Goal: Task Accomplishment & Management: Use online tool/utility

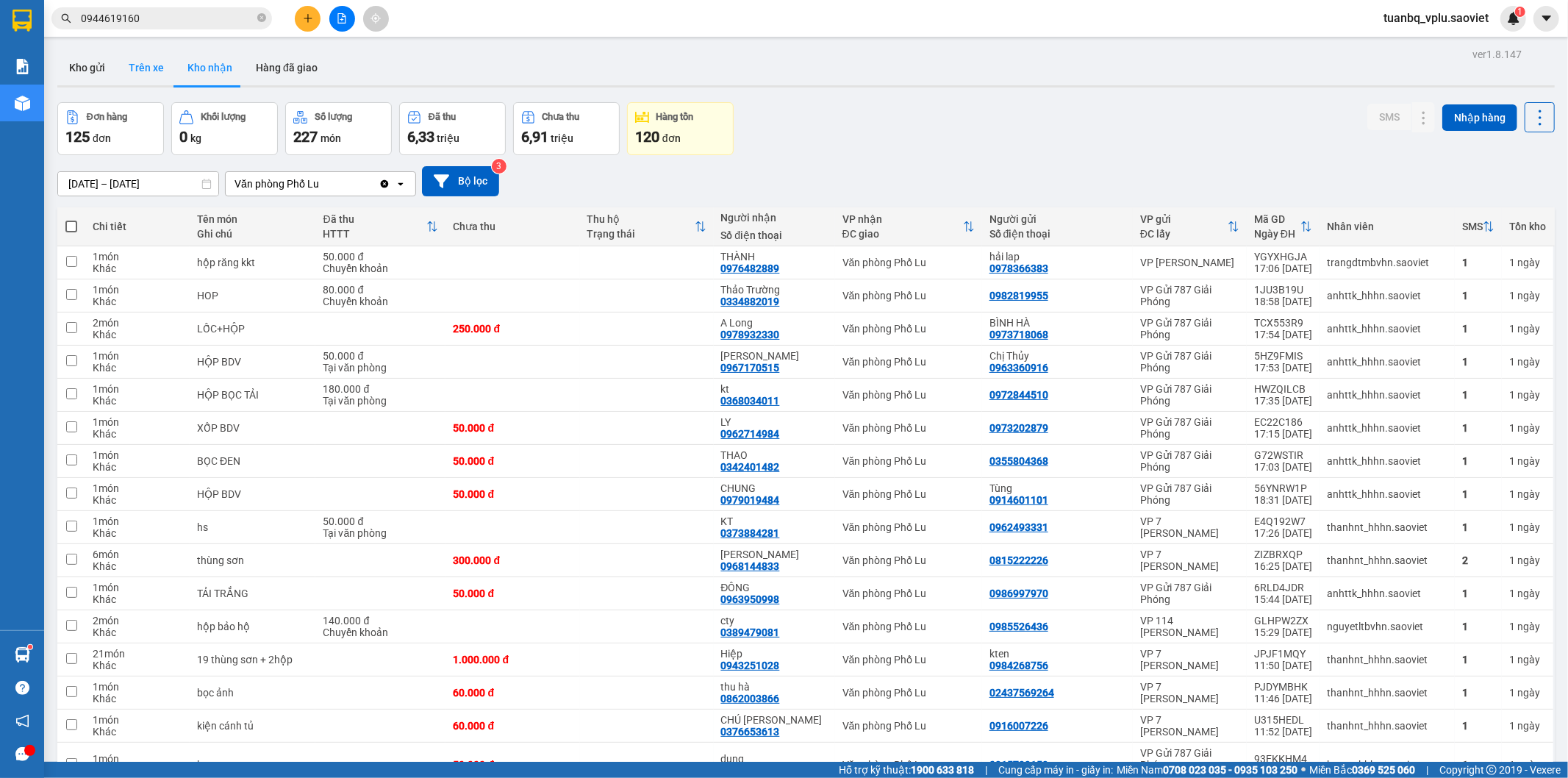
click at [124, 75] on button "Trên xe" at bounding box center [147, 68] width 59 height 35
type input "[DATE] – [DATE]"
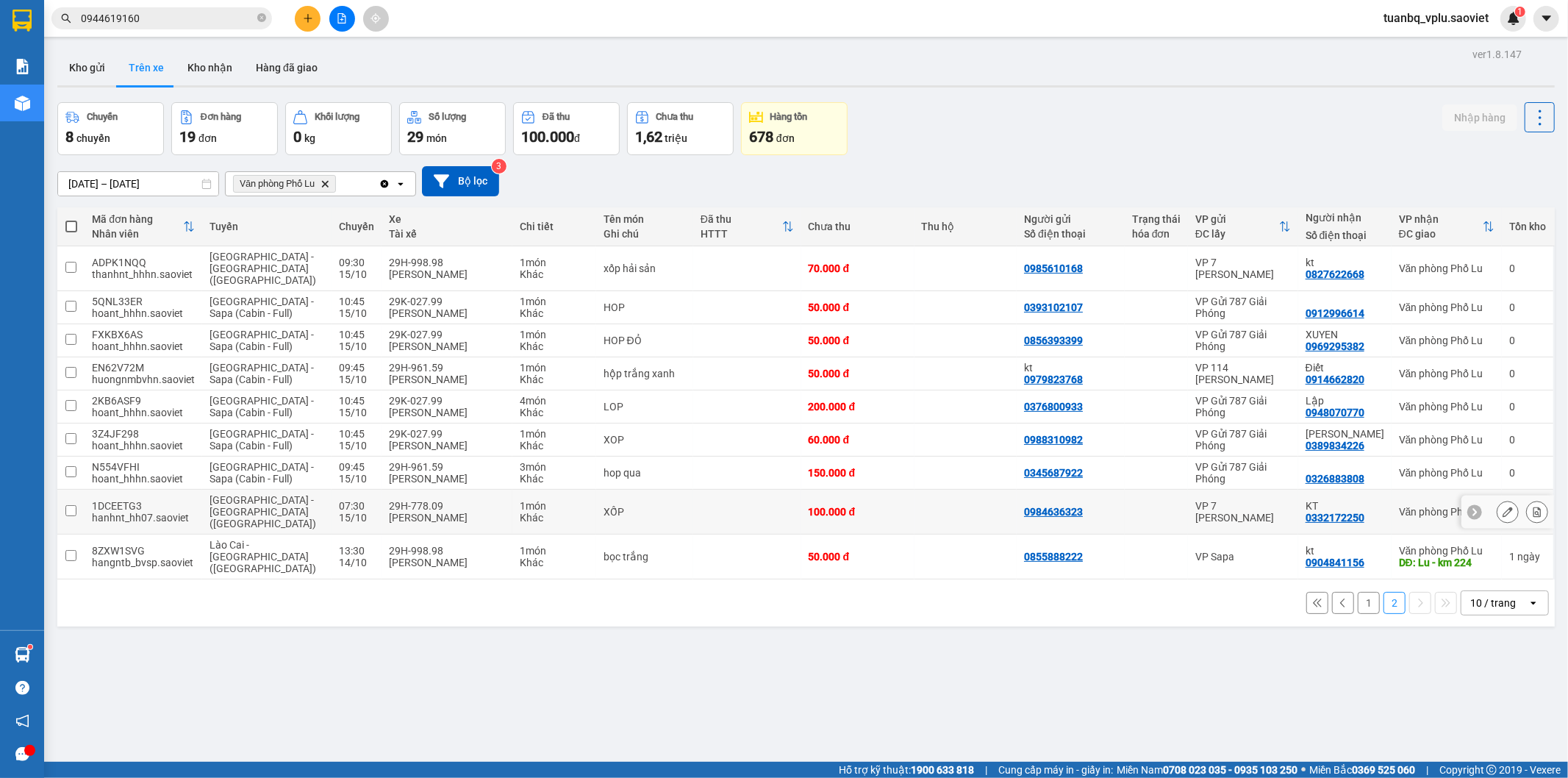
click at [696, 498] on td at bounding box center [747, 513] width 108 height 45
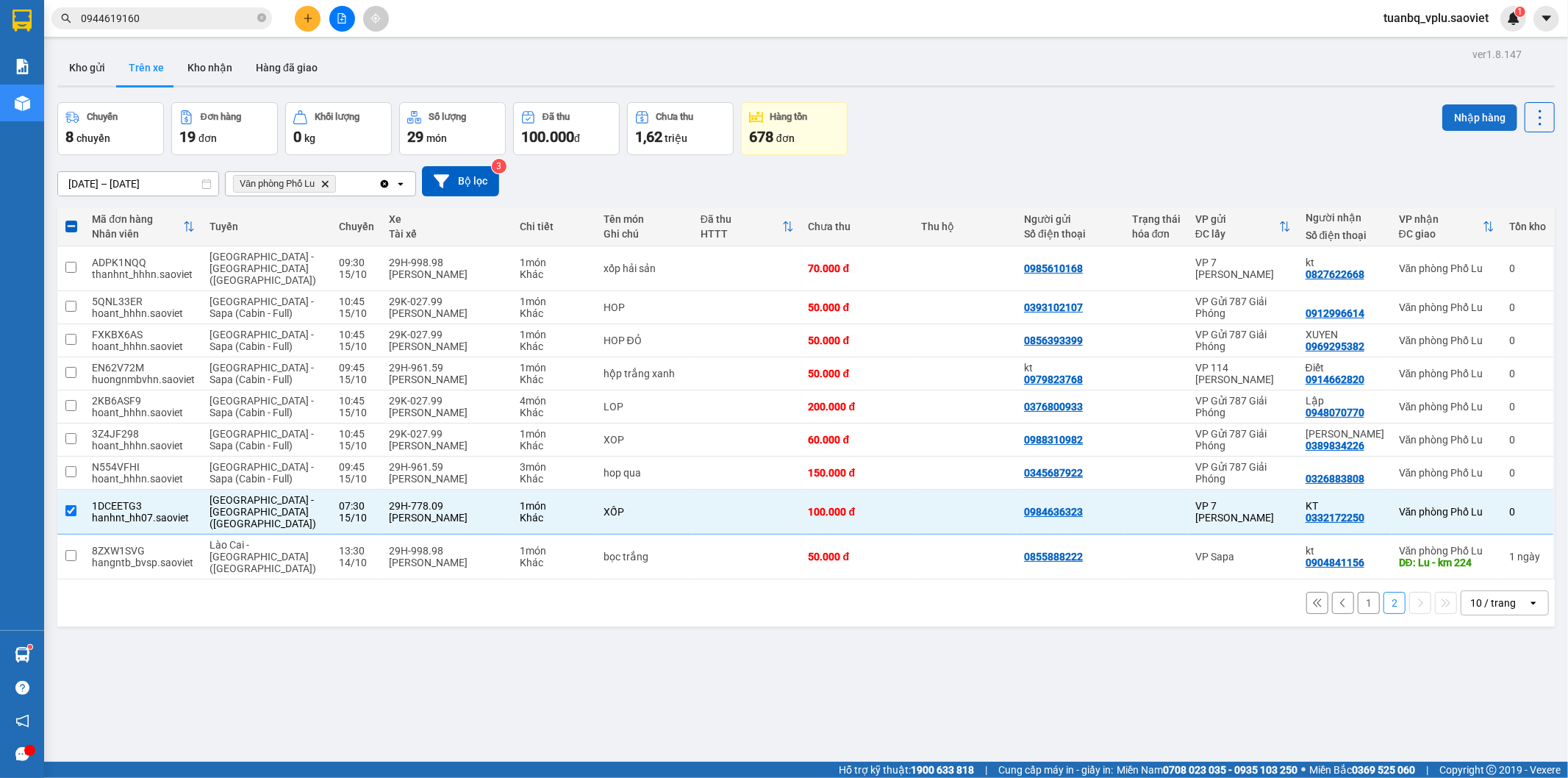
click at [1457, 121] on button "Nhập hàng" at bounding box center [1480, 118] width 75 height 27
checkbox input "false"
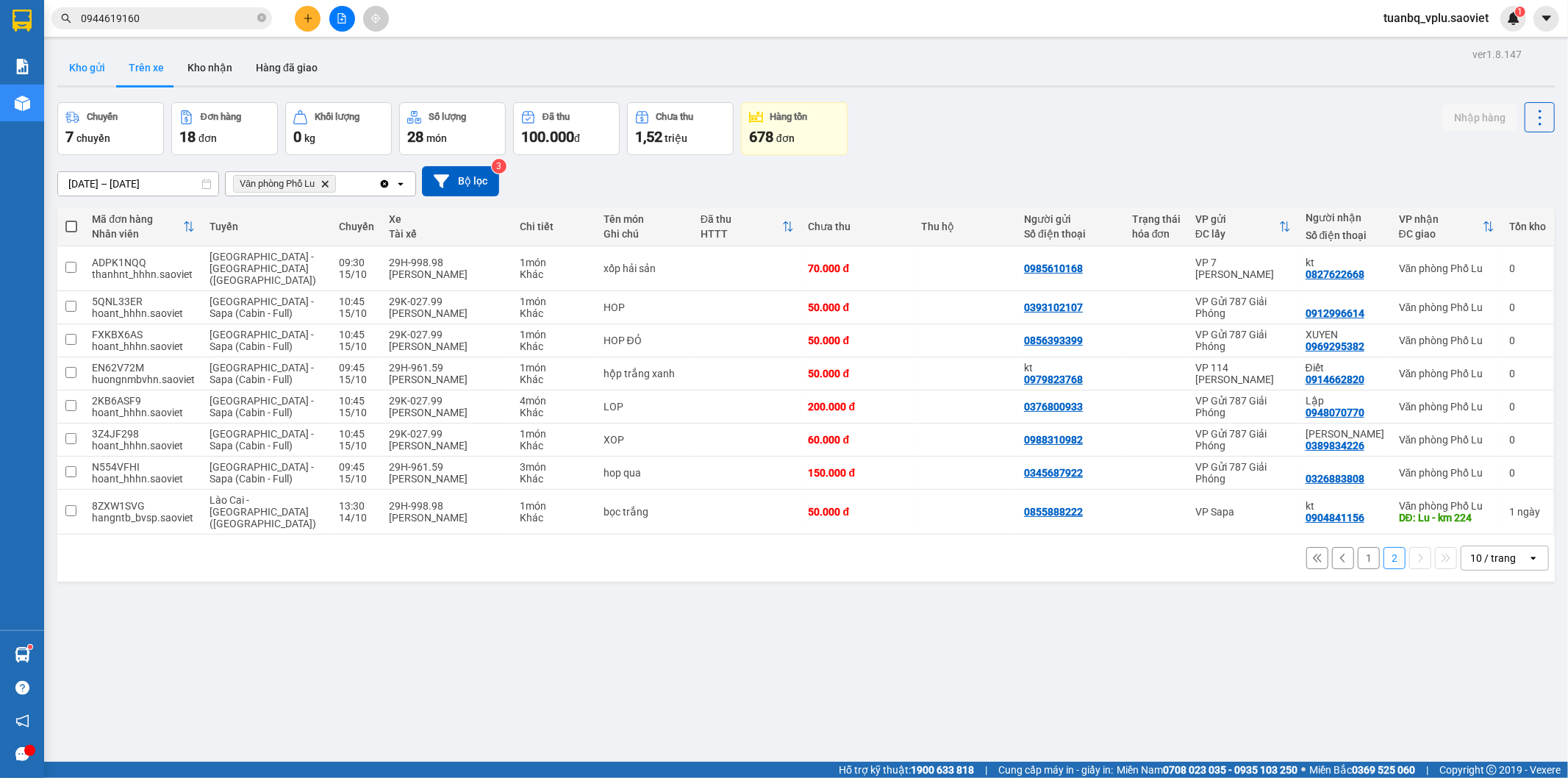
click at [78, 69] on button "Kho gửi" at bounding box center [87, 68] width 59 height 35
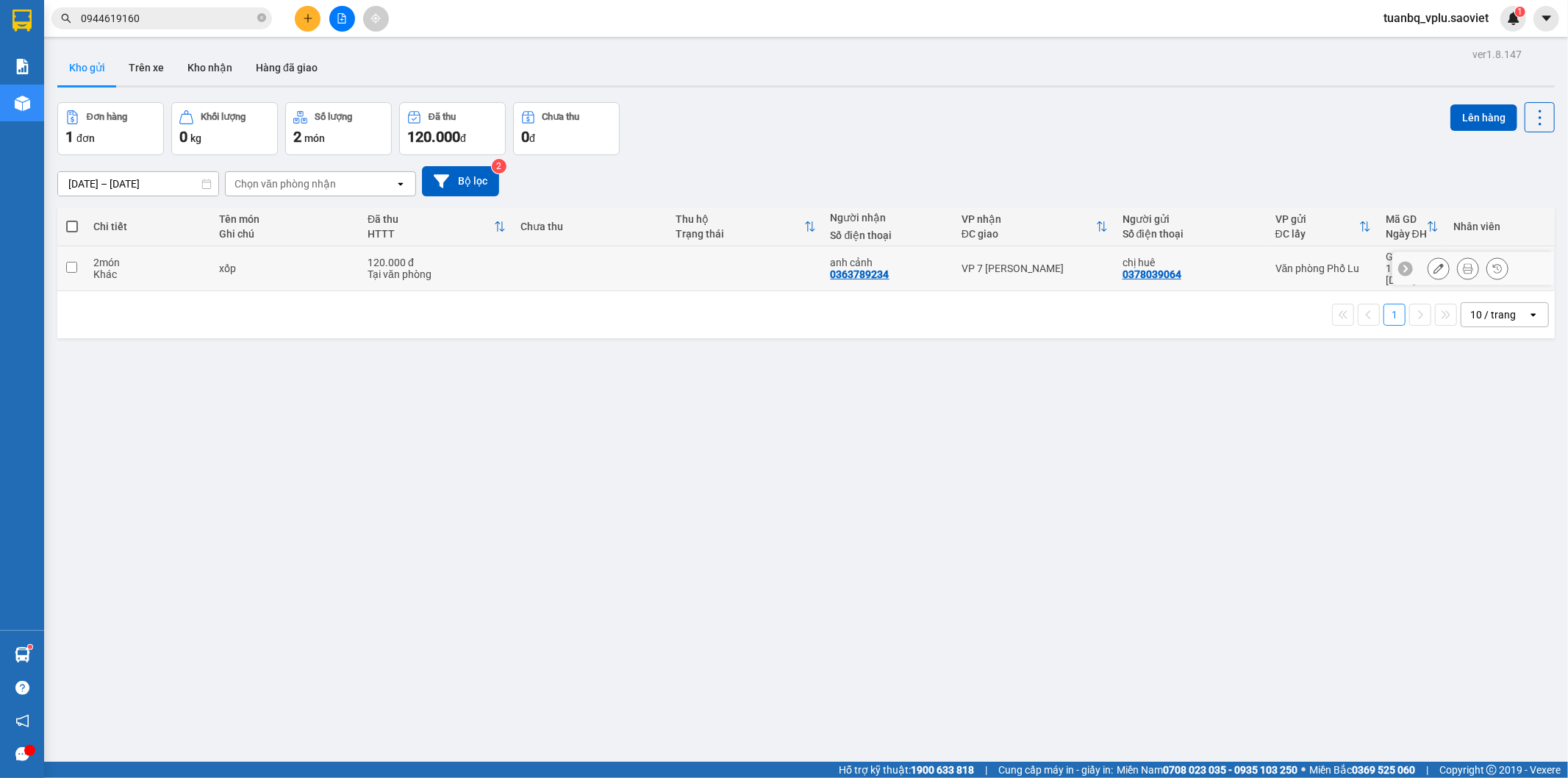
click at [873, 257] on div "anh cảnh" at bounding box center [888, 263] width 116 height 12
checkbox input "true"
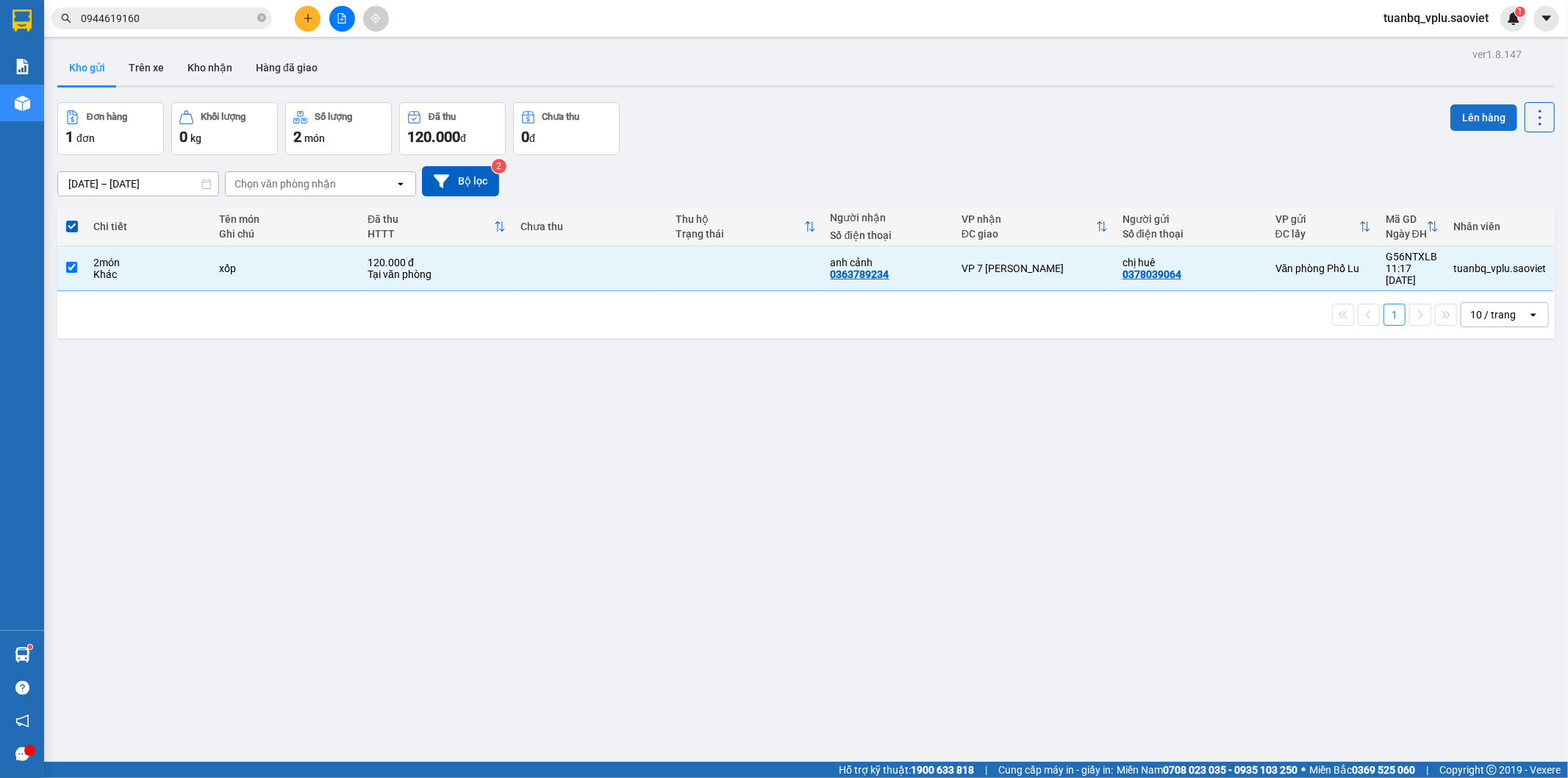
click at [1451, 116] on button "Lên hàng" at bounding box center [1484, 118] width 67 height 27
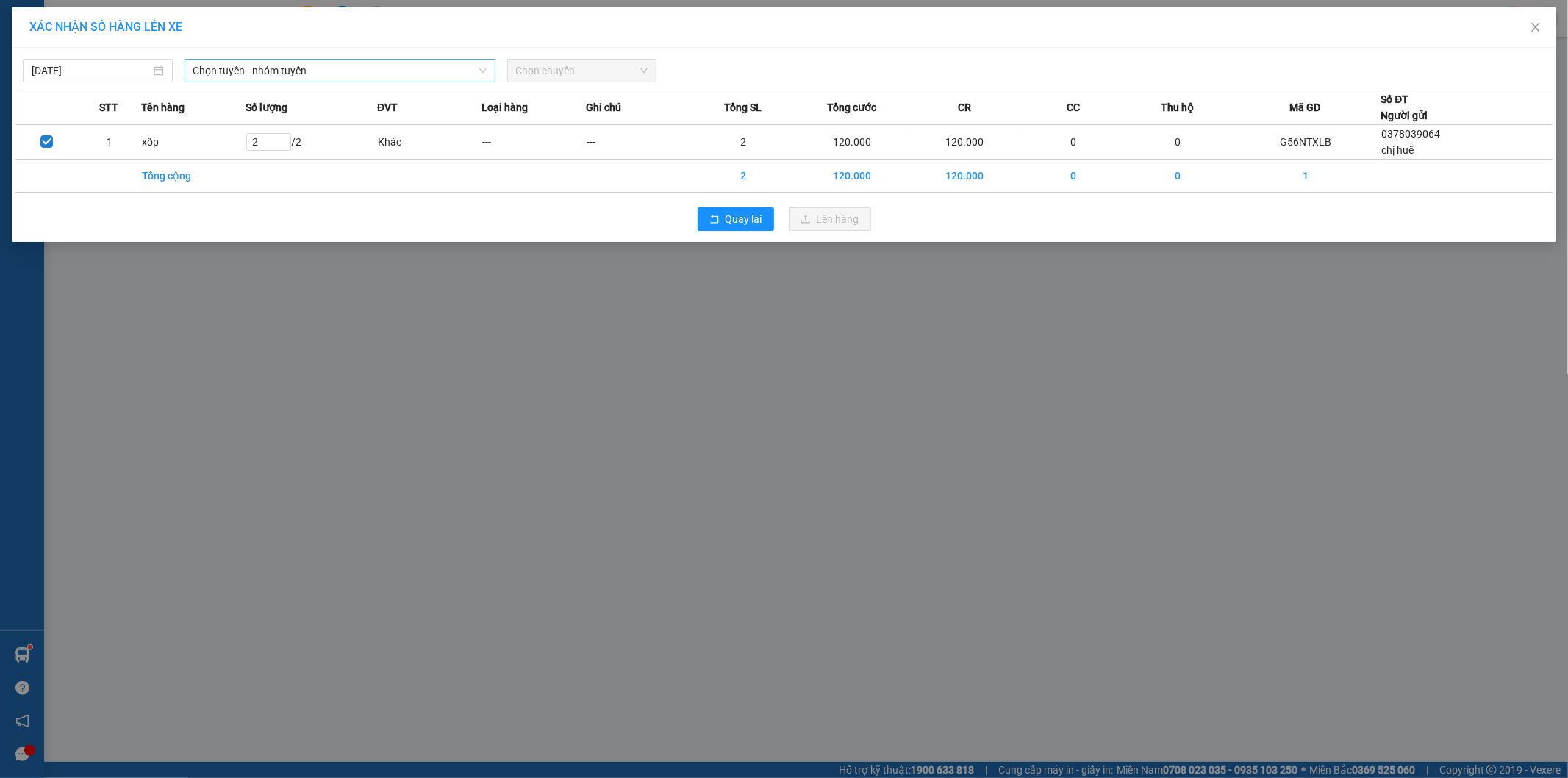
click at [322, 66] on span "Chọn tuyến - nhóm tuyến" at bounding box center [340, 70] width 293 height 22
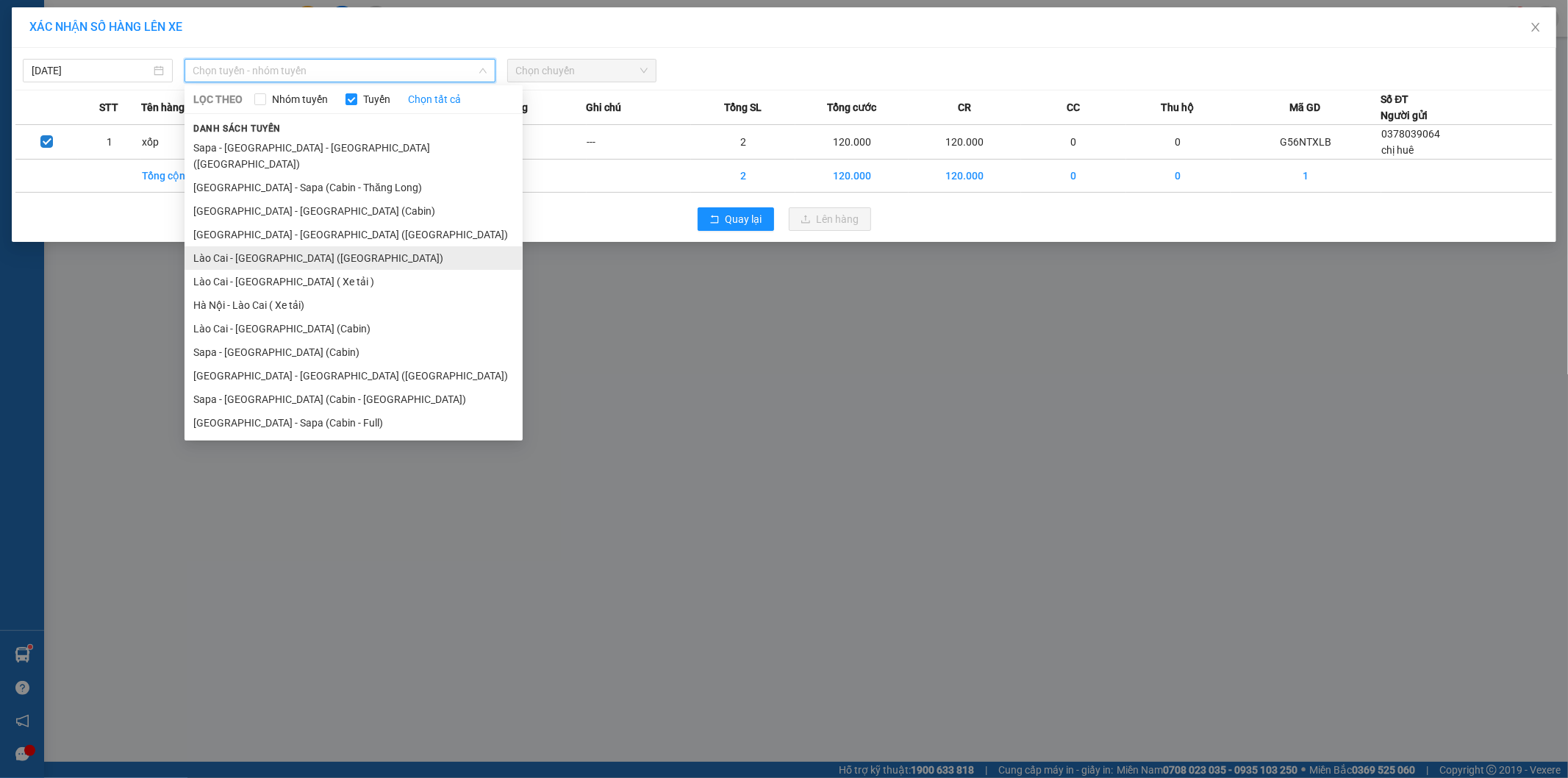
click at [290, 246] on li "Lào Cai - [GEOGRAPHIC_DATA] ([GEOGRAPHIC_DATA])" at bounding box center [353, 258] width 338 height 23
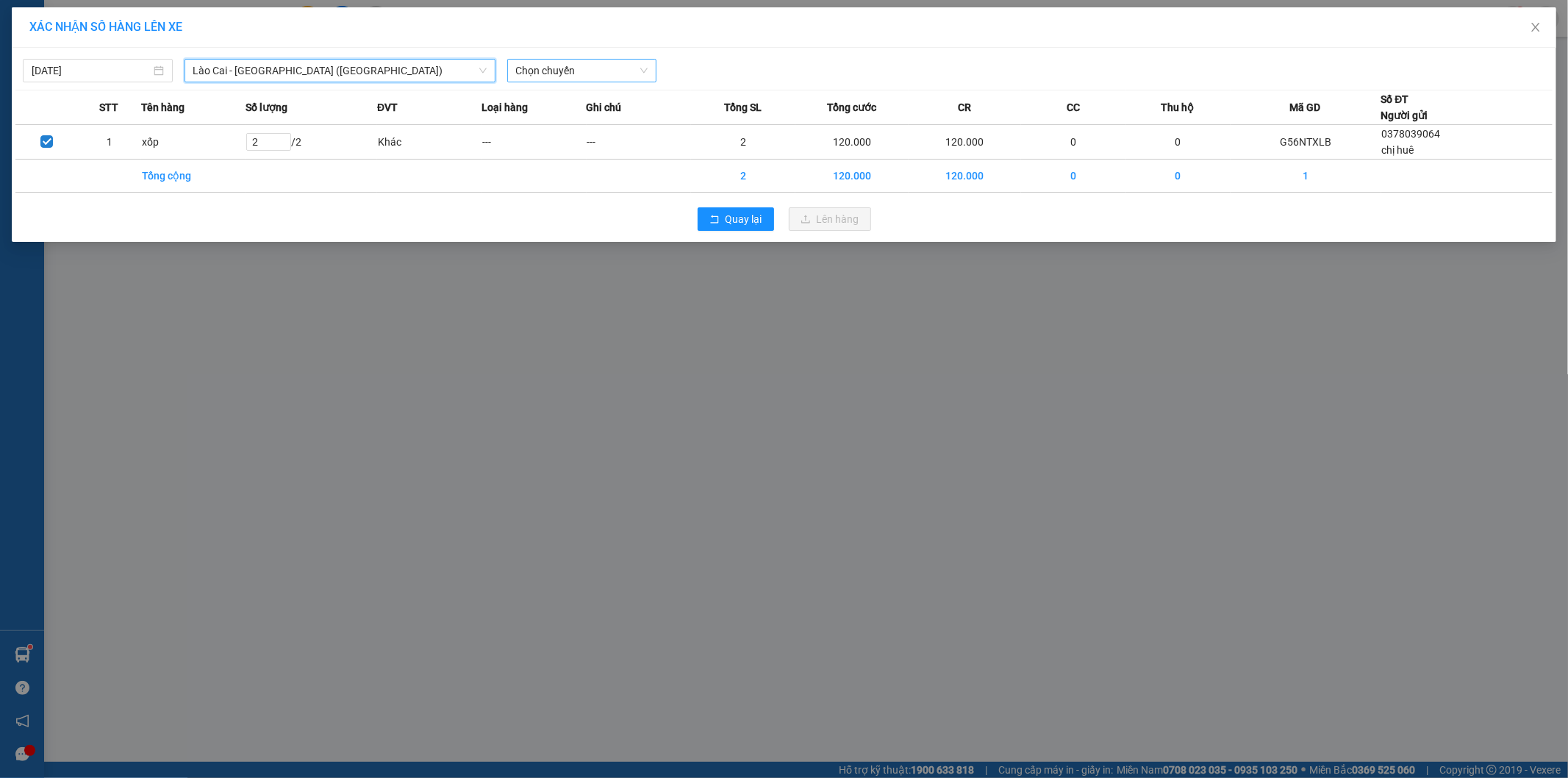
click at [591, 69] on span "Chọn chuyến" at bounding box center [583, 70] width 132 height 22
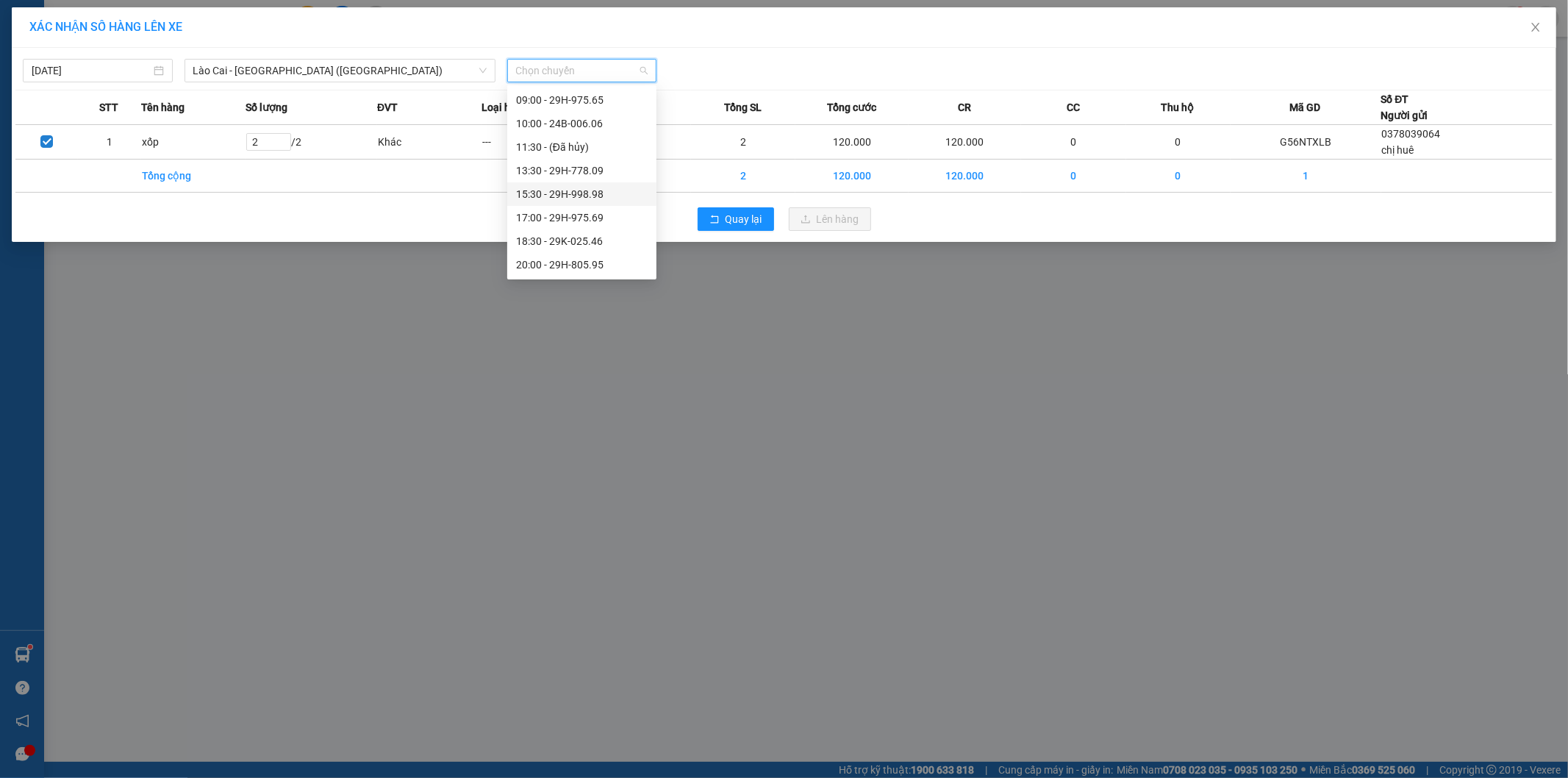
scroll to position [83, 0]
click at [239, 59] on div "Lào Cai - [GEOGRAPHIC_DATA] ([GEOGRAPHIC_DATA])" at bounding box center [340, 70] width 311 height 23
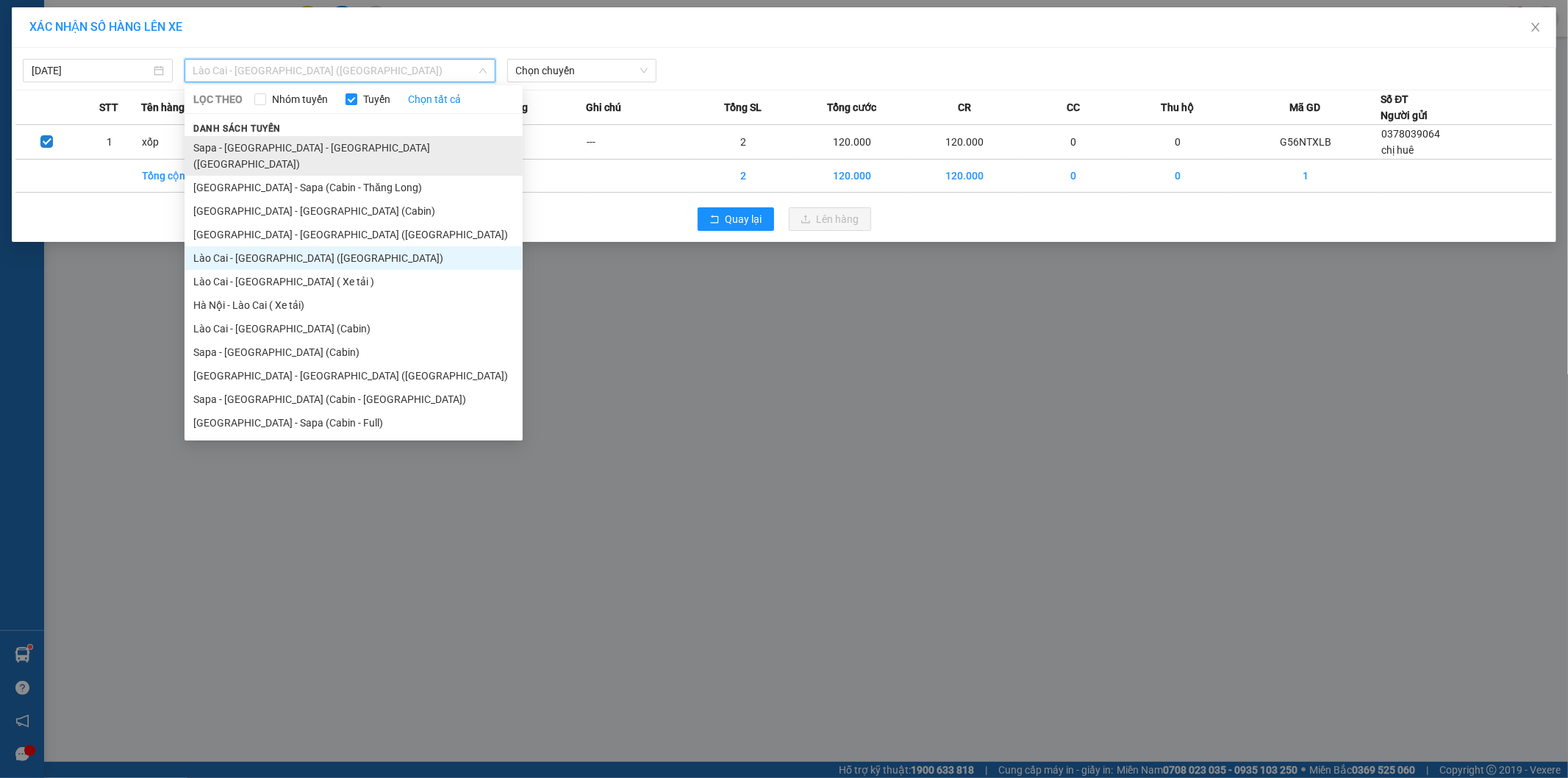
click at [307, 152] on li "Sapa - [GEOGRAPHIC_DATA] - [GEOGRAPHIC_DATA] ([GEOGRAPHIC_DATA])" at bounding box center [353, 155] width 338 height 39
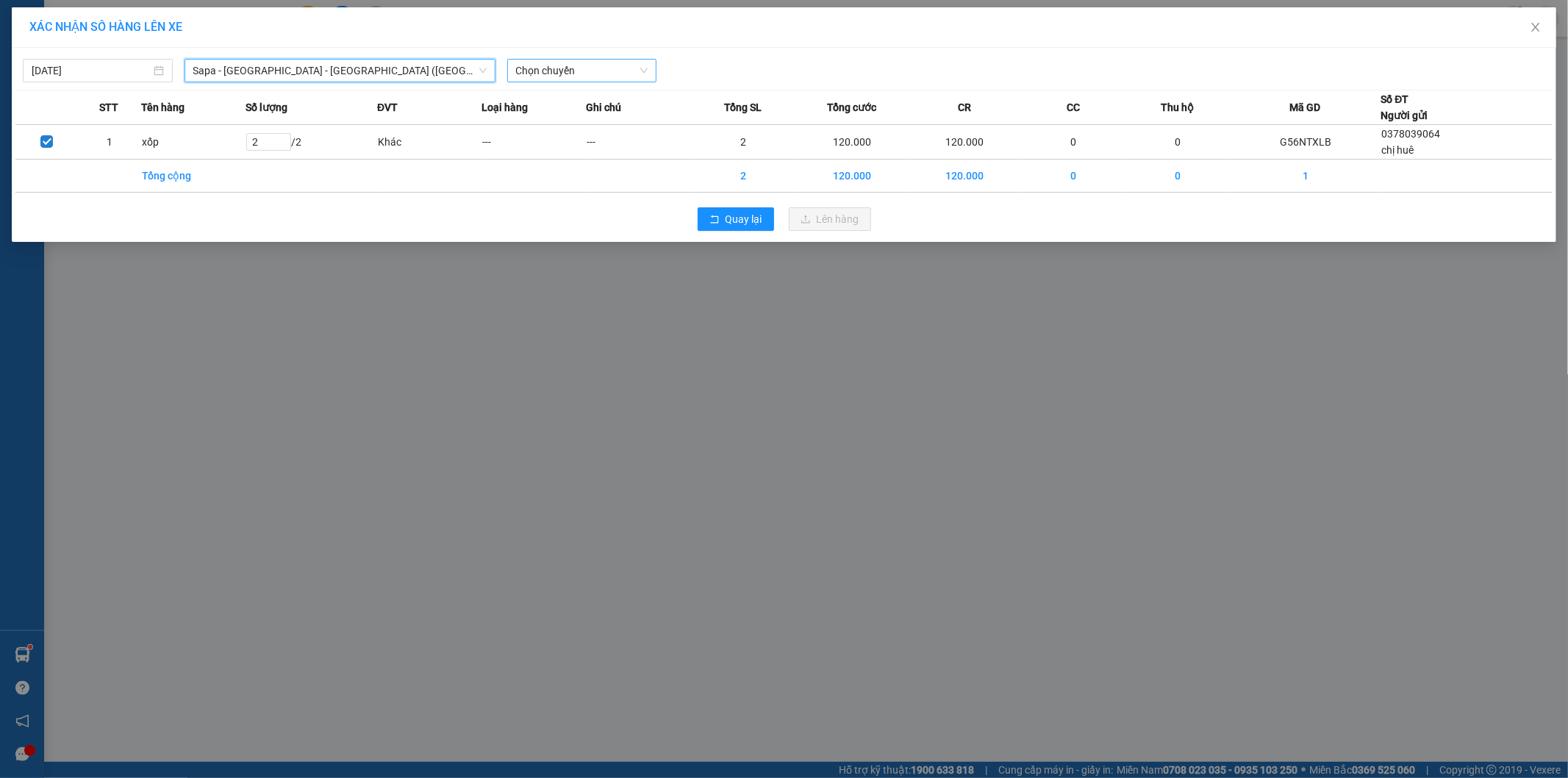
click at [550, 71] on span "Chọn chuyến" at bounding box center [583, 70] width 132 height 22
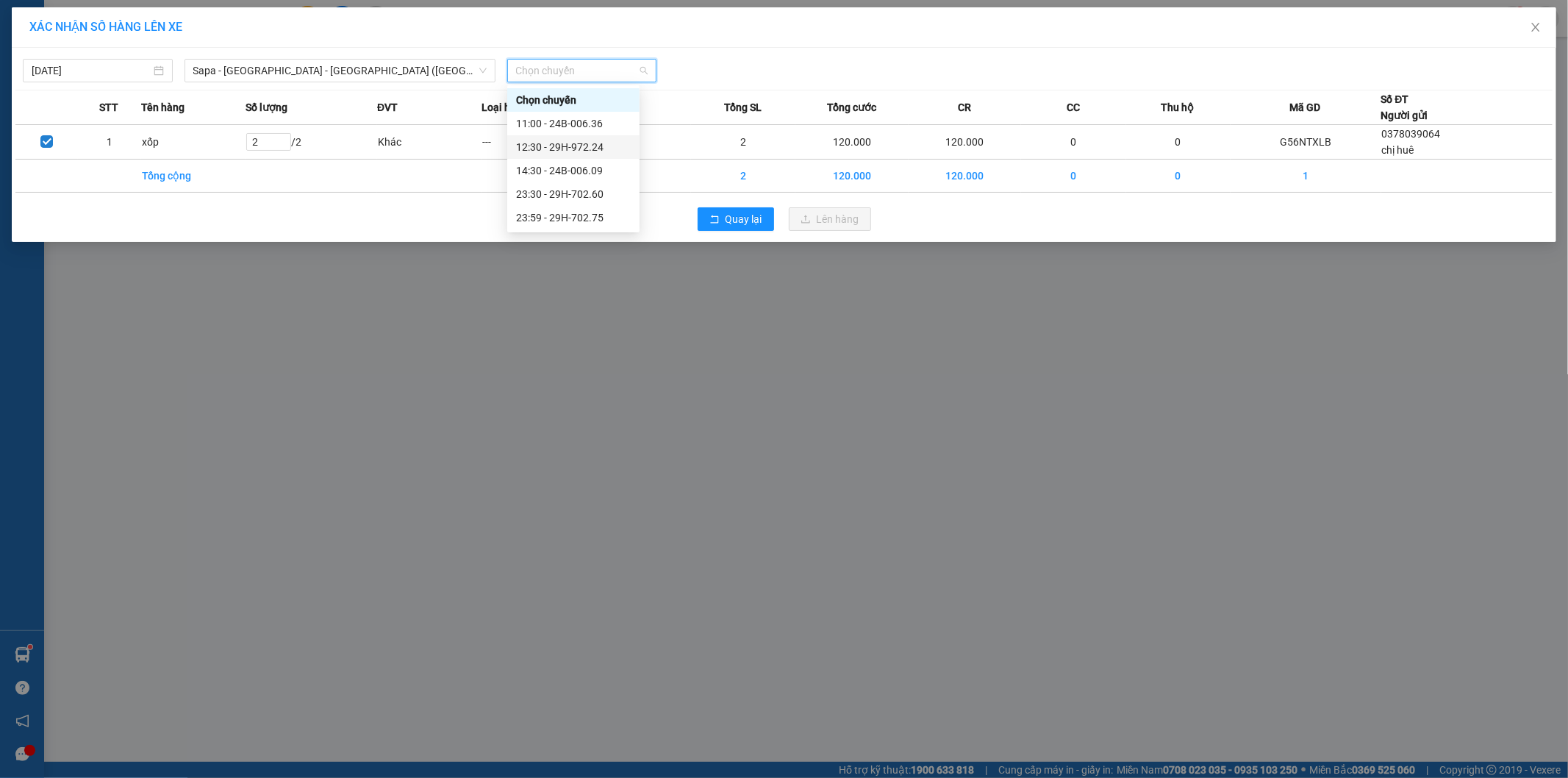
click at [582, 146] on div "12:30 - 29H-972.24" at bounding box center [573, 147] width 115 height 16
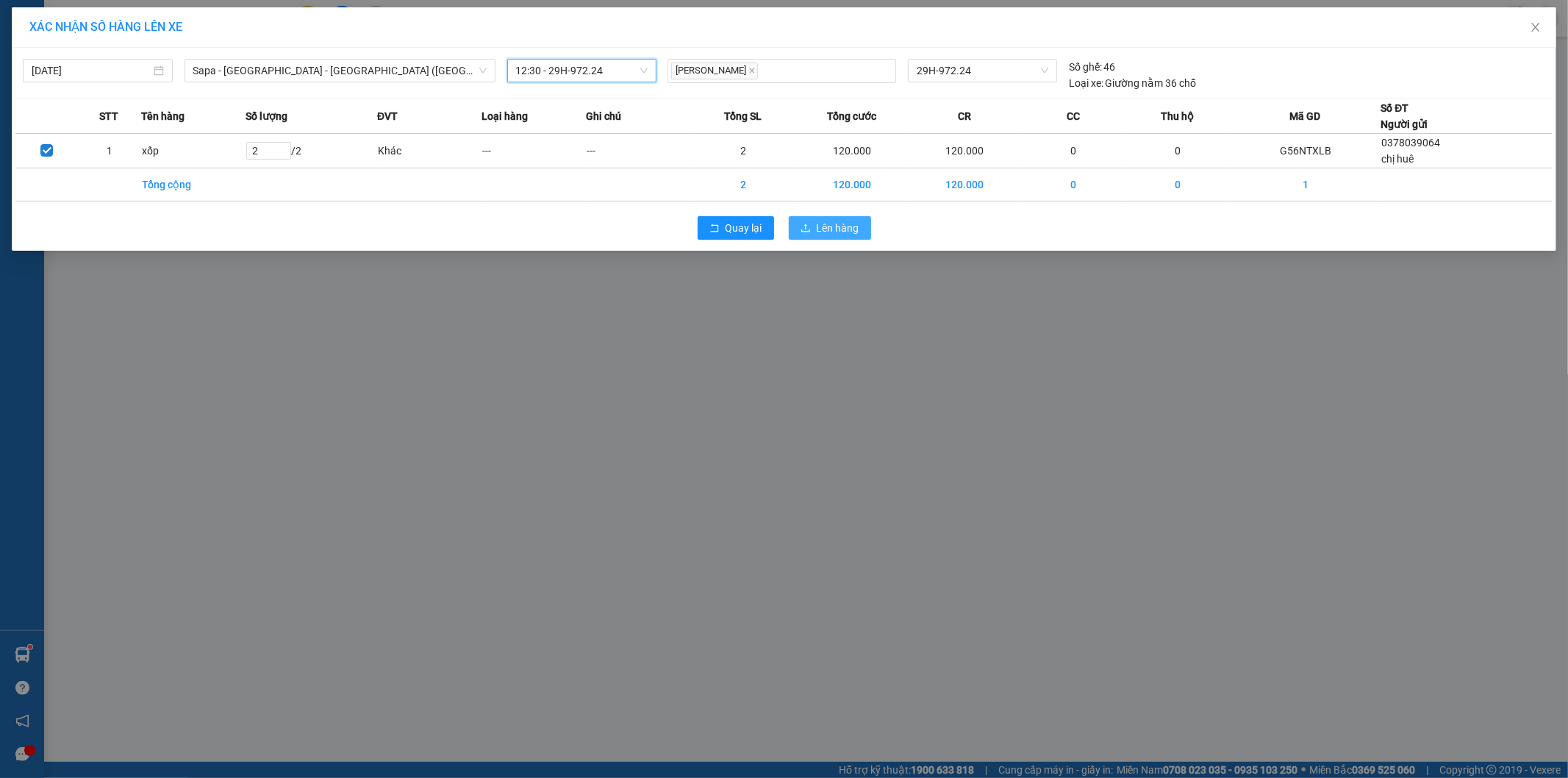
click at [854, 239] on button "Lên hàng" at bounding box center [830, 228] width 82 height 23
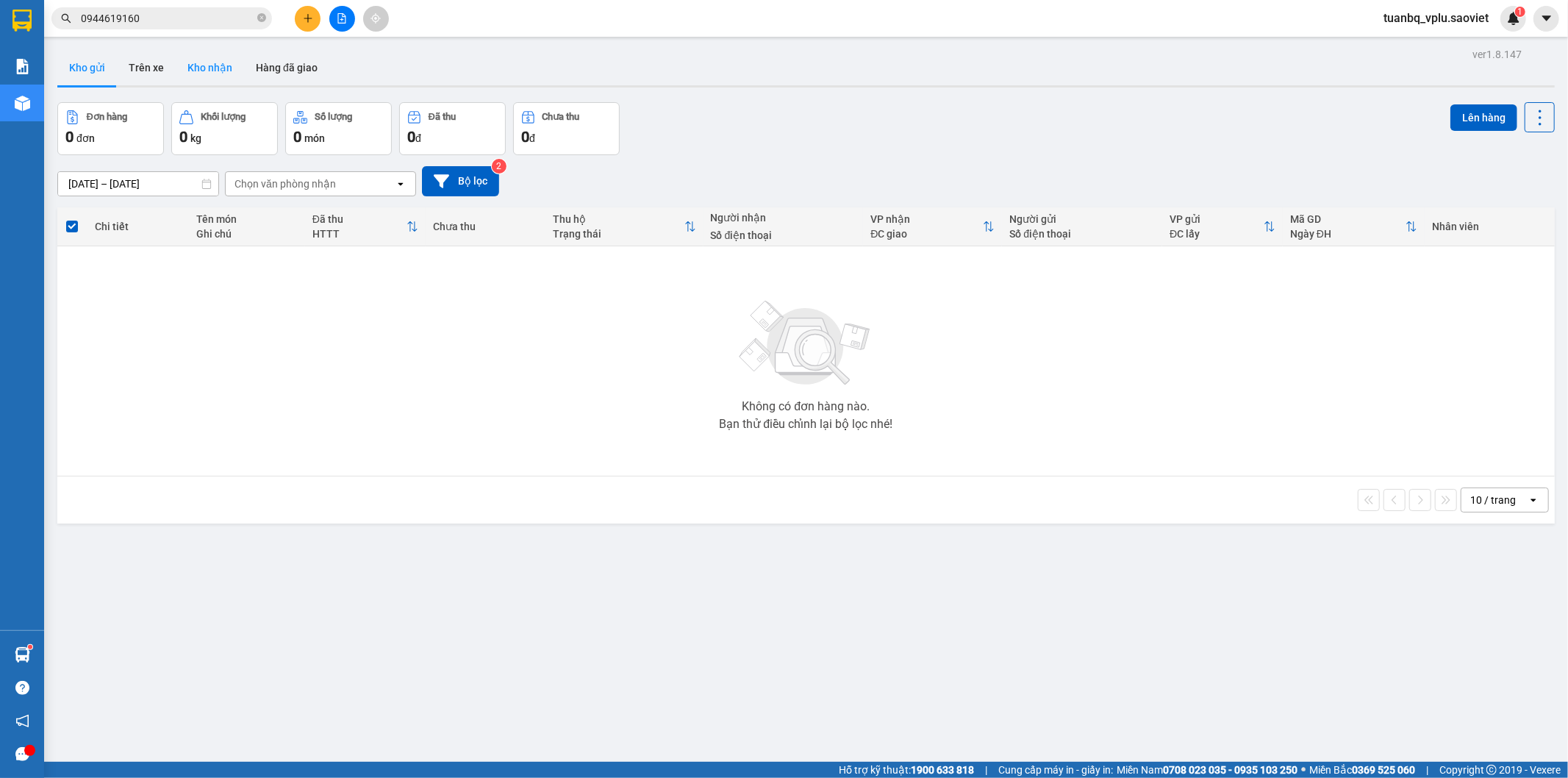
click at [203, 70] on button "Kho nhận" at bounding box center [210, 68] width 69 height 35
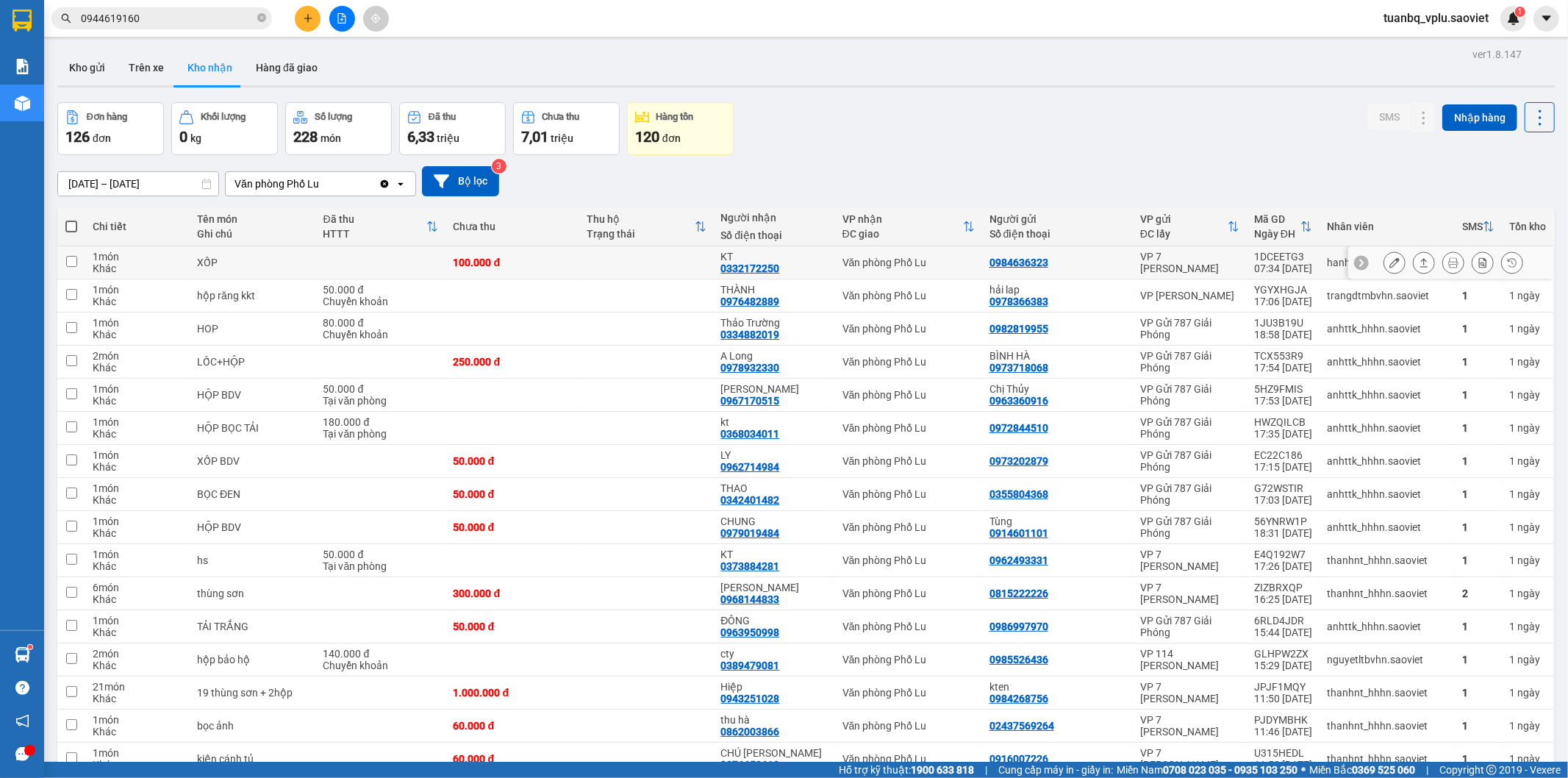
click at [413, 269] on td at bounding box center [380, 263] width 130 height 33
checkbox input "true"
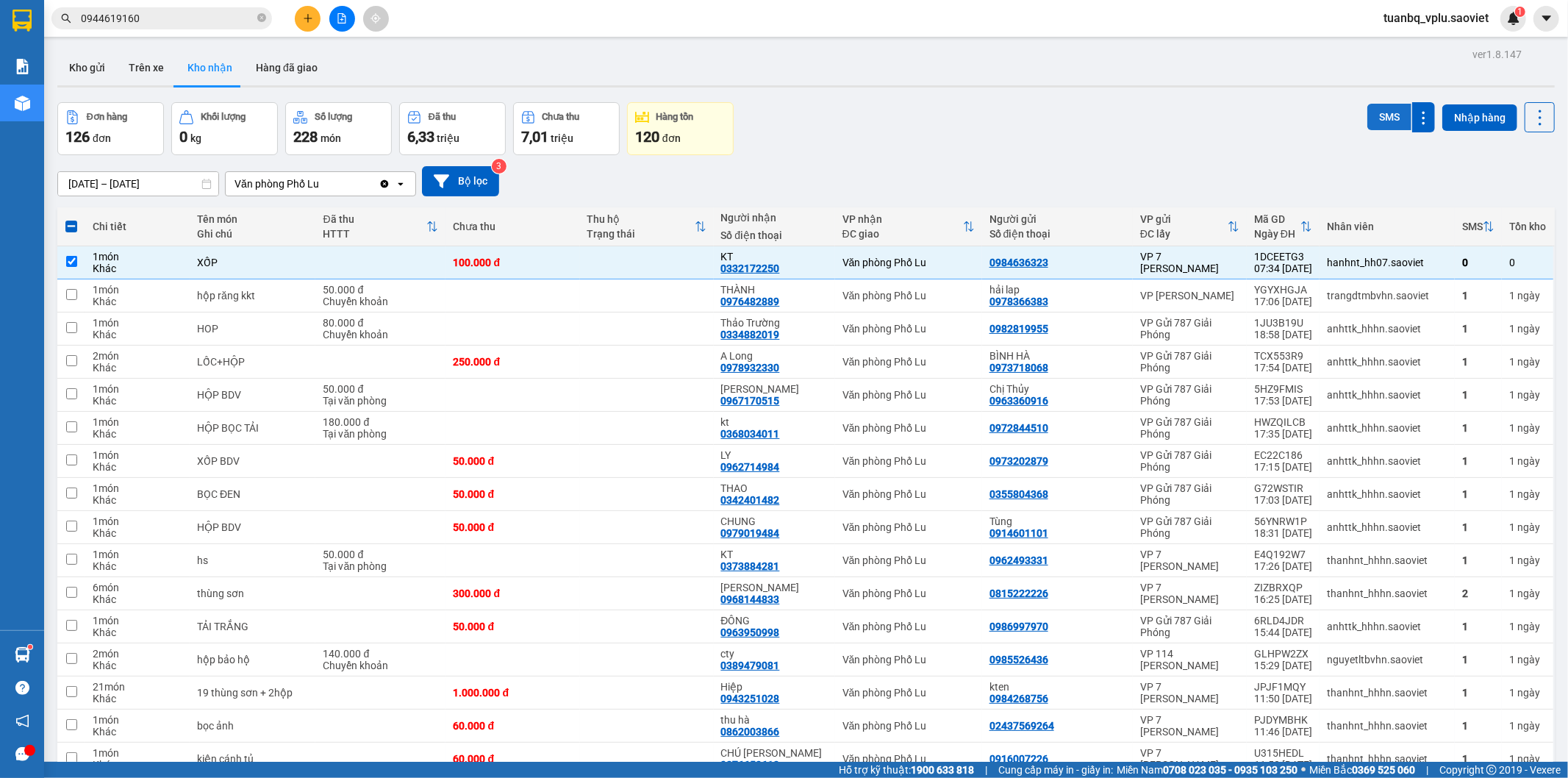
click at [1375, 128] on button "SMS" at bounding box center [1390, 117] width 44 height 27
